Goal: Check status: Check status

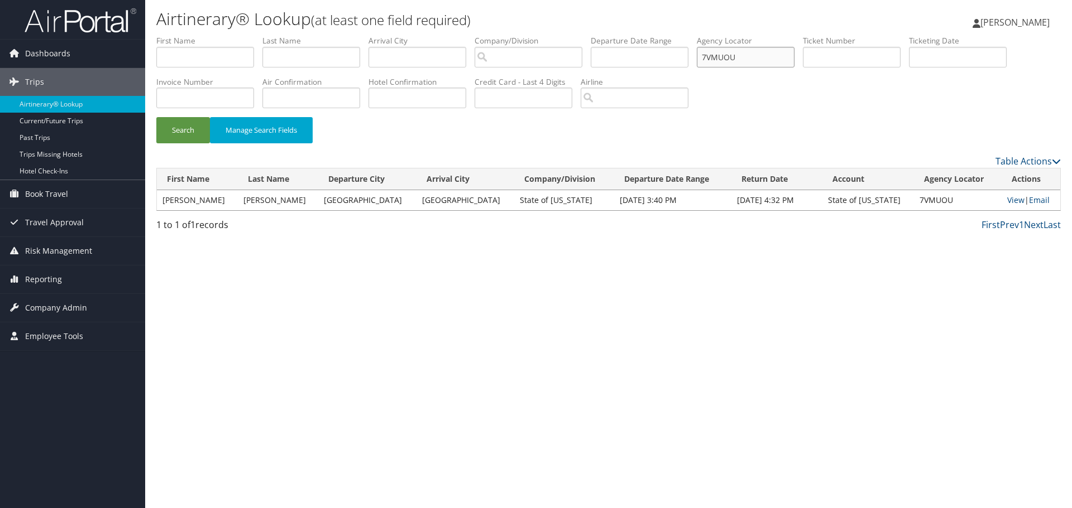
click at [794, 57] on input "7VMUOU" at bounding box center [746, 57] width 98 height 21
drag, startPoint x: 765, startPoint y: 56, endPoint x: 660, endPoint y: 61, distance: 104.5
click at [660, 35] on ul "First Name Last Name Departure City Arrival City Company/Division Airport/City …" at bounding box center [608, 35] width 904 height 0
paste input "D35TB3"
type input "D35TB3"
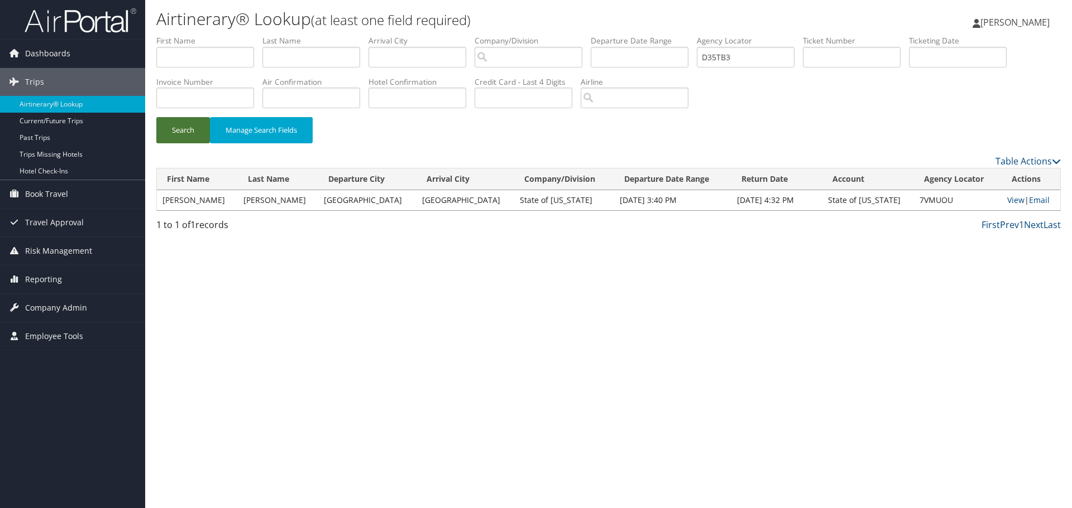
click at [189, 133] on button "Search" at bounding box center [183, 130] width 54 height 26
click at [1008, 200] on link "View" at bounding box center [1012, 200] width 17 height 11
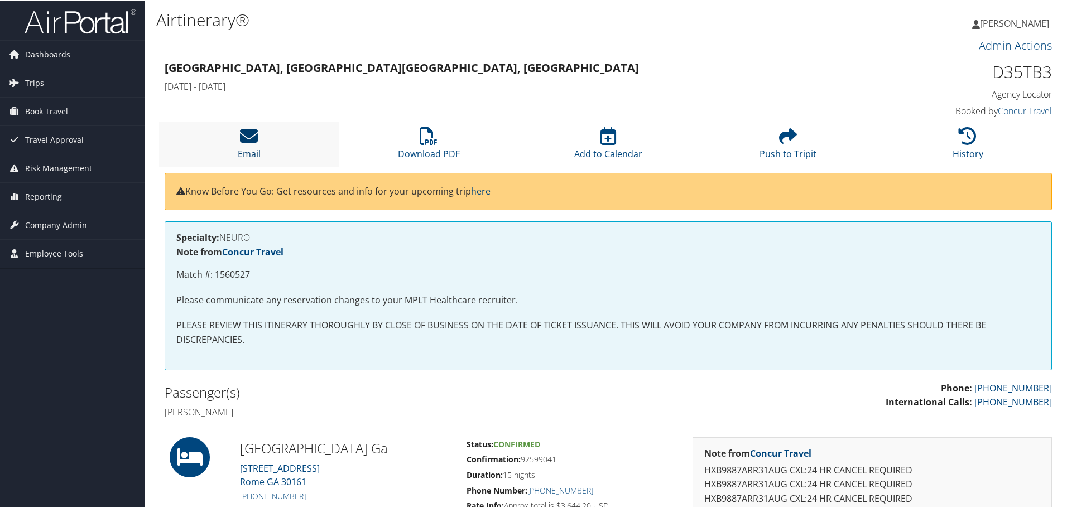
click at [257, 139] on li "Email" at bounding box center [249, 143] width 180 height 45
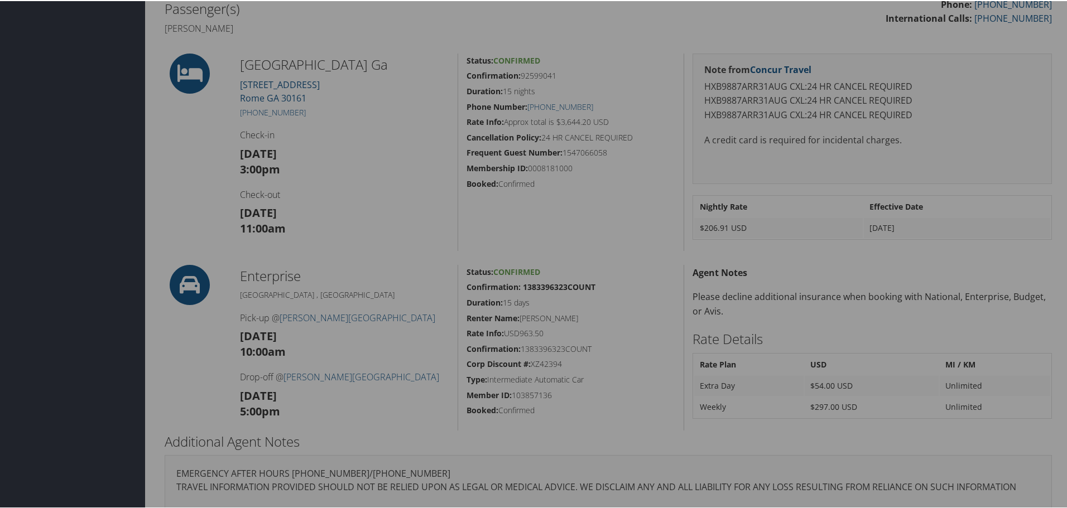
scroll to position [391, 0]
